Goal: Task Accomplishment & Management: Complete application form

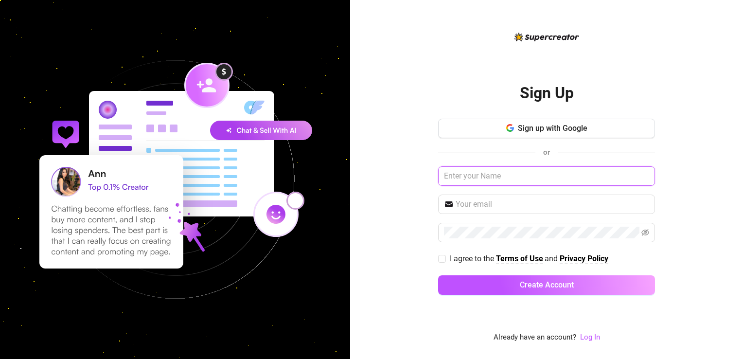
click at [480, 174] on input "text" at bounding box center [546, 175] width 217 height 19
type input "[PERSON_NAME]"
click at [477, 206] on input "text" at bounding box center [553, 204] width 194 height 12
type input "kayelopez081@gmail.com"
click at [443, 257] on input "I agree to the Terms of Use and Privacy Policy" at bounding box center [441, 258] width 7 height 7
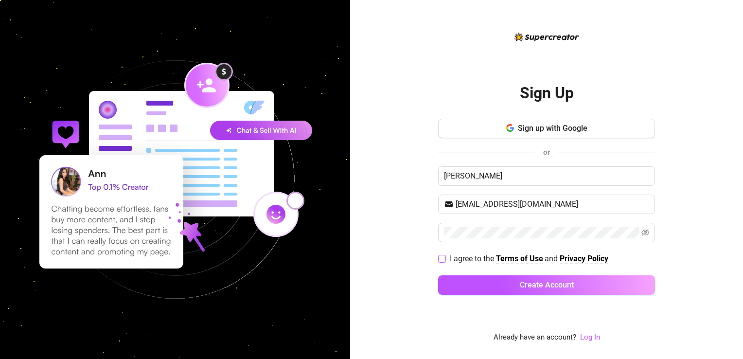
checkbox input "true"
click at [719, 221] on div "Sign Up Sign up with Google or Kaye kayelopez081@gmail.com I agree to the Terms…" at bounding box center [546, 179] width 393 height 359
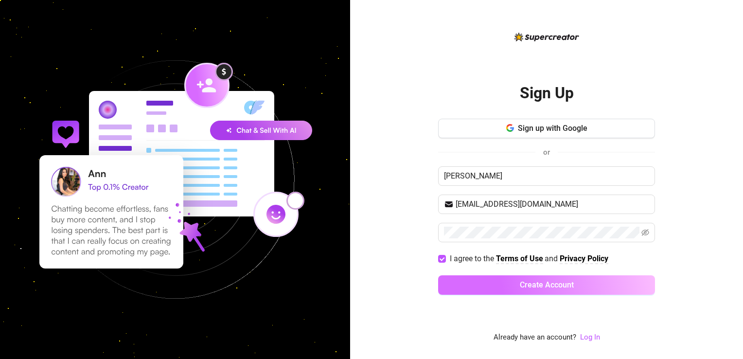
click at [539, 287] on span "Create Account" at bounding box center [547, 284] width 54 height 9
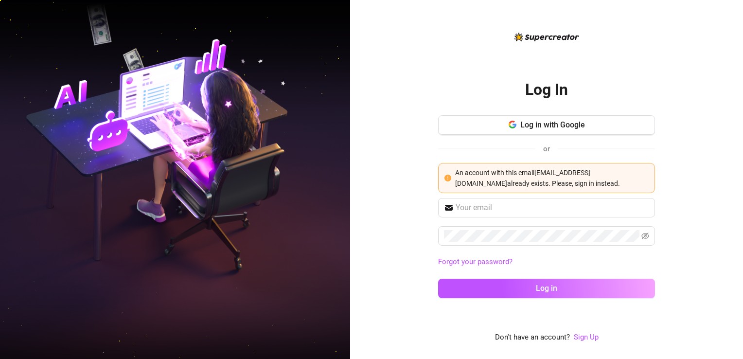
drag, startPoint x: 549, startPoint y: 291, endPoint x: 419, endPoint y: 258, distance: 134.0
click at [418, 259] on div "Log In Log in with Google or An account with this email kayelopez081@gmail.com …" at bounding box center [546, 179] width 393 height 359
click at [475, 207] on input "text" at bounding box center [553, 208] width 194 height 12
type input "kayelopez081@gmail.com"
click at [485, 262] on link "Forgot your password?" at bounding box center [475, 261] width 74 height 9
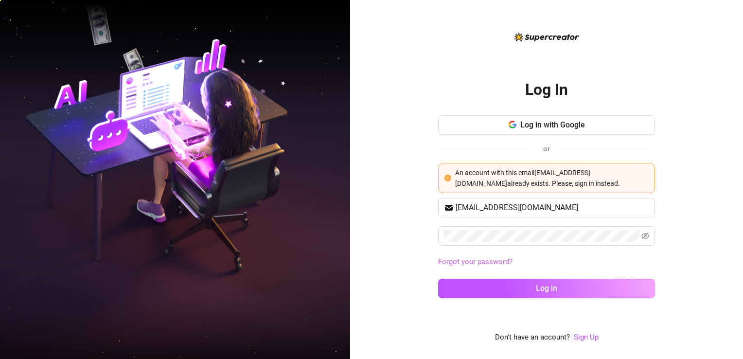
click at [485, 262] on div "Log In Log in with Google or An account with this email kayelopez081@gmail.com …" at bounding box center [546, 187] width 217 height 312
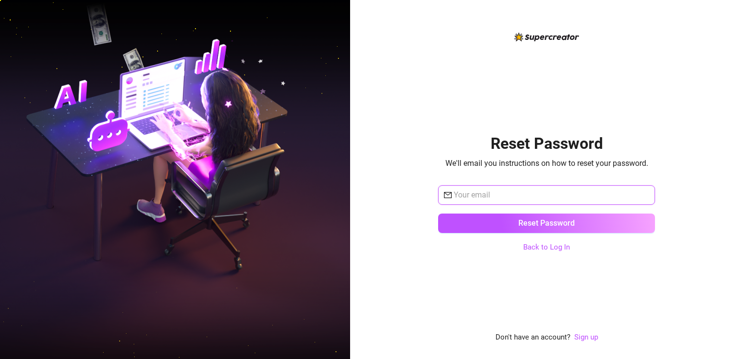
click at [545, 196] on input "text" at bounding box center [552, 195] width 196 height 12
type input "kayelopez081@gmail.com"
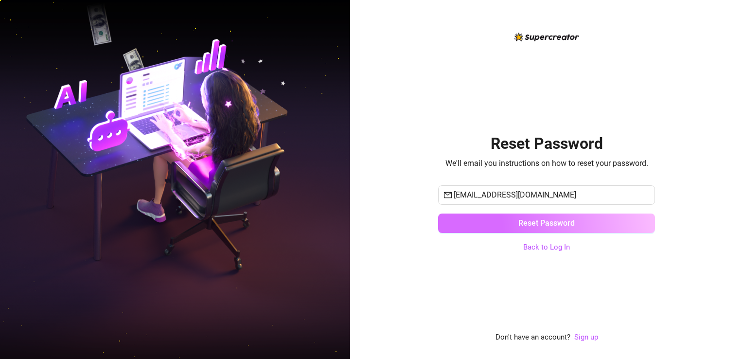
click at [535, 224] on span "Reset Password" at bounding box center [546, 222] width 56 height 9
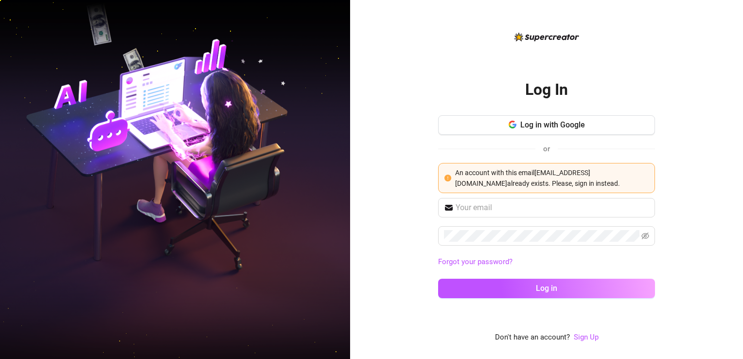
click at [395, 58] on div "Log In Log in with Google or An account with this email kayelopez081@gmail.com …" at bounding box center [546, 179] width 393 height 359
click at [451, 8] on div "Log In Log in with Google or An account with this email kayelopez081@gmail.com …" at bounding box center [546, 179] width 393 height 359
click at [517, 207] on input "text" at bounding box center [553, 208] width 194 height 12
type input "kayelopez081@gmail.com"
click at [438, 279] on button "Log in" at bounding box center [546, 288] width 217 height 19
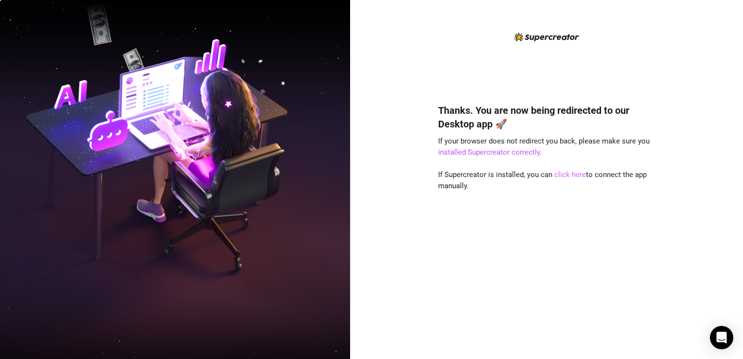
click at [574, 173] on link "click here" at bounding box center [570, 174] width 32 height 9
click at [625, 224] on div "Thanks. You are now being redirected to our Desktop app 🚀 If your browser does …" at bounding box center [546, 216] width 217 height 253
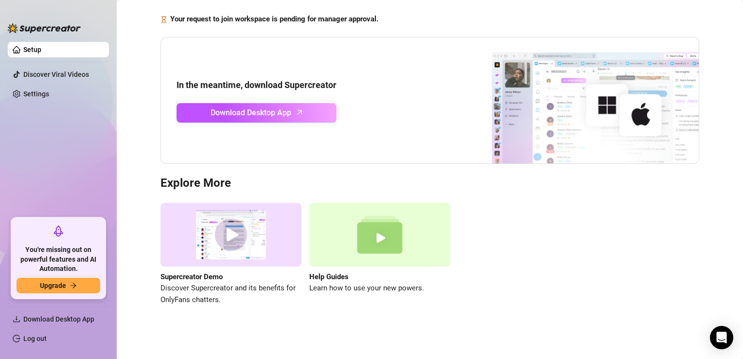
scroll to position [14, 0]
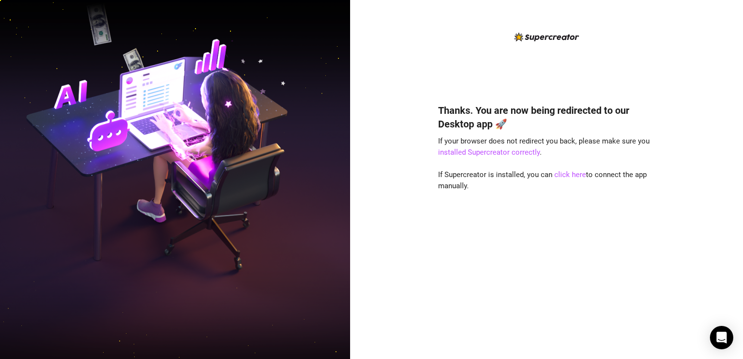
drag, startPoint x: 4, startPoint y: 47, endPoint x: 160, endPoint y: 1, distance: 162.3
click at [4, 47] on img at bounding box center [175, 179] width 350 height 439
